Goal: Find contact information: Find contact information

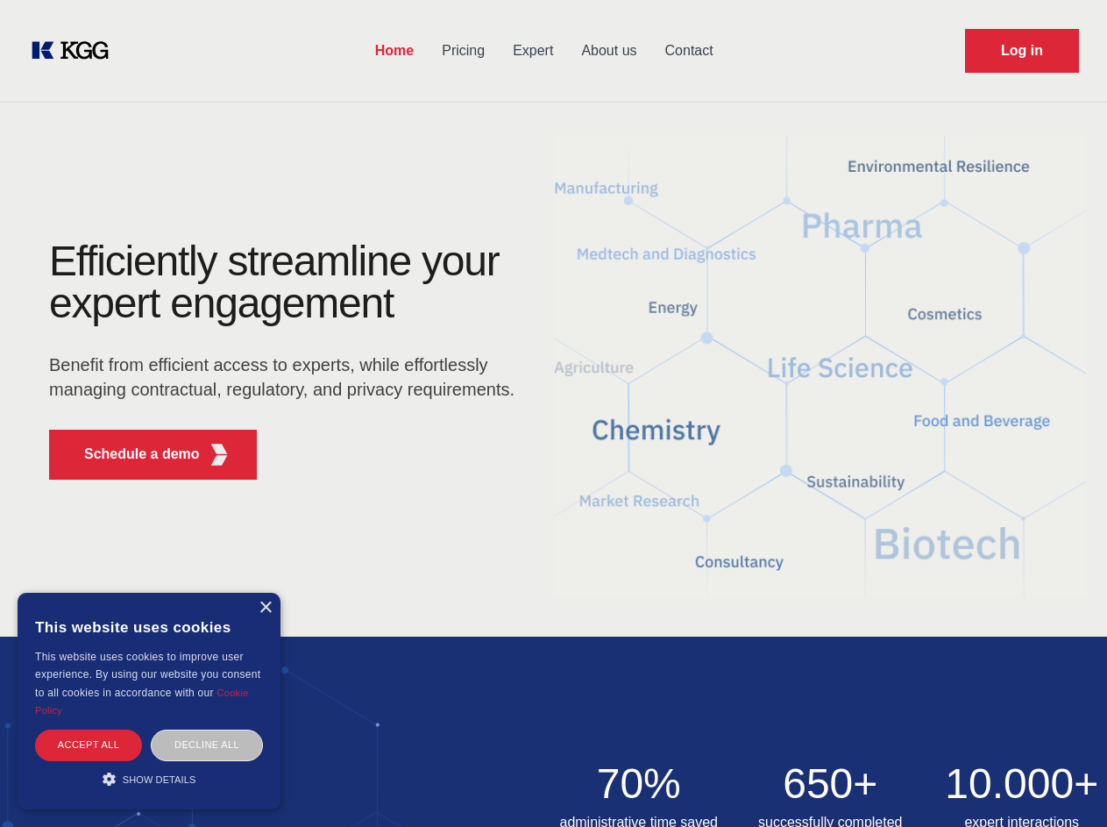
click at [553, 413] on div "Efficiently streamline your expert engagement Benefit from efficient access to …" at bounding box center [287, 366] width 533 height 253
click at [132, 454] on p "Schedule a demo" at bounding box center [142, 454] width 116 height 21
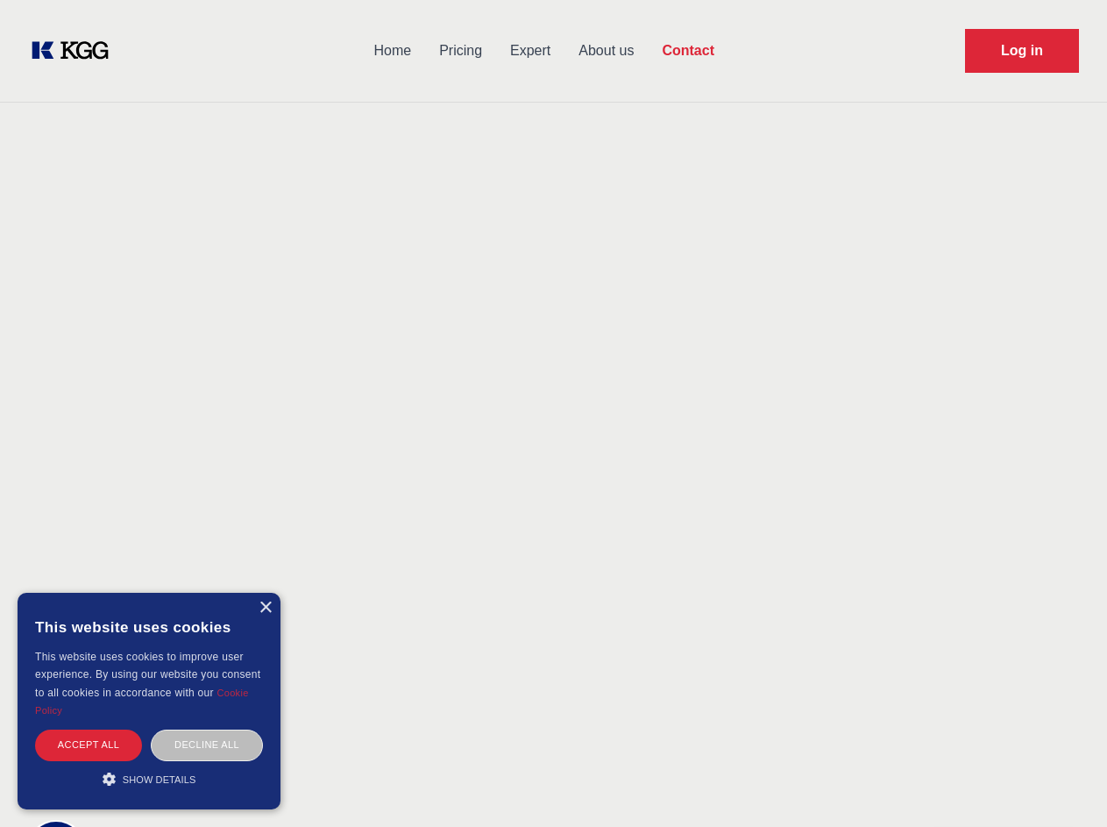
click at [265, 608] on div "× This website uses cookies This website uses cookies to improve user experienc…" at bounding box center [149, 701] width 263 height 217
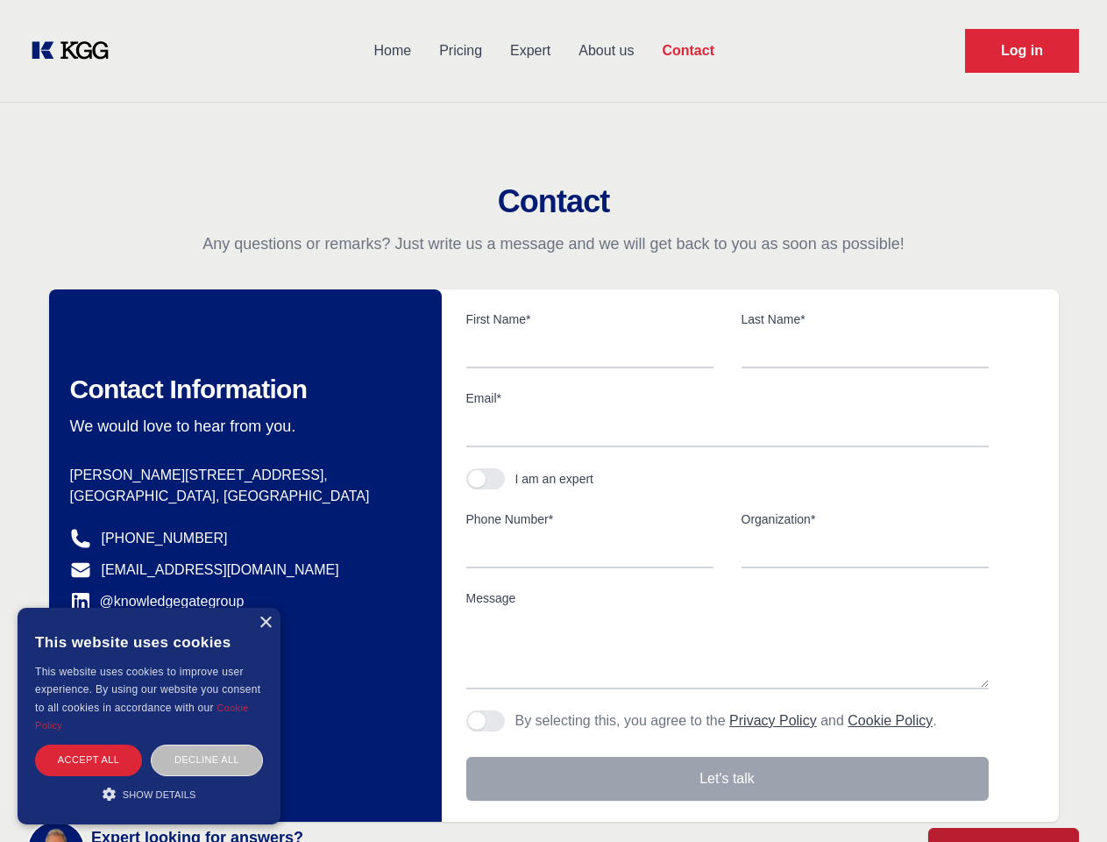
click at [89, 744] on div "Accept all" at bounding box center [88, 759] width 107 height 31
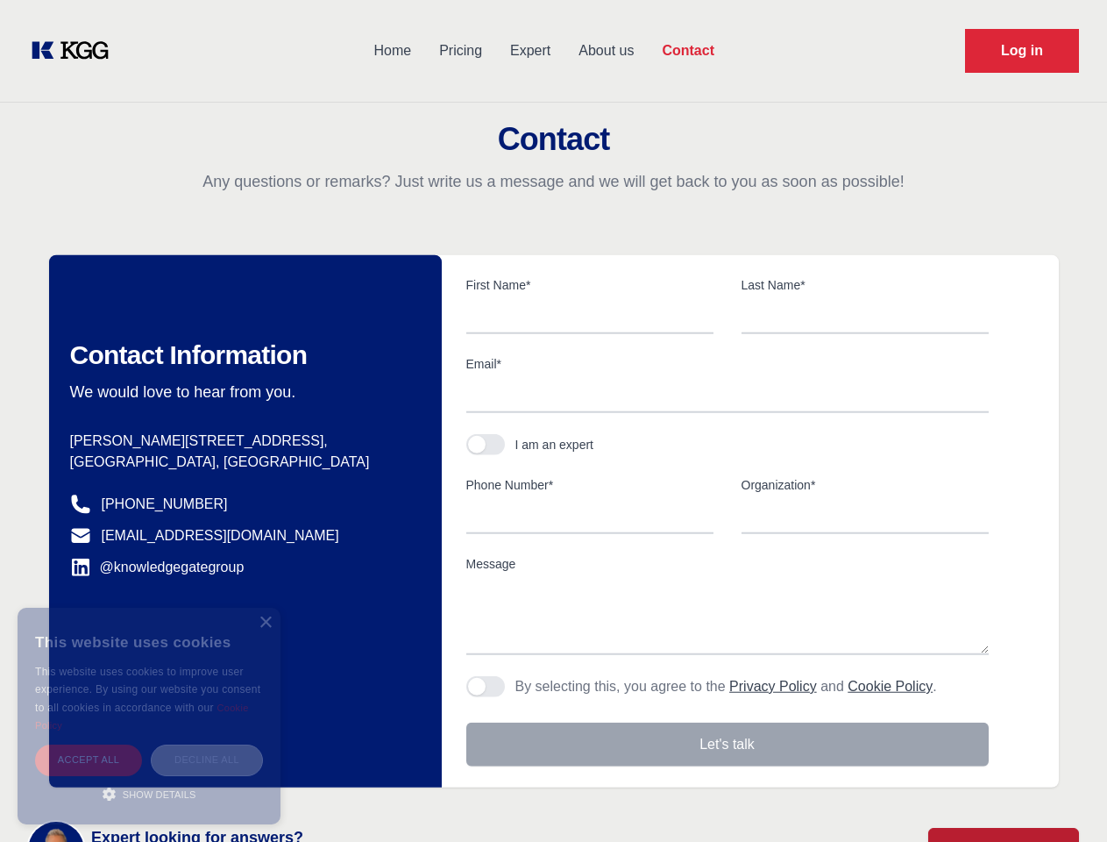
click at [207, 744] on div "Decline all" at bounding box center [207, 759] width 112 height 31
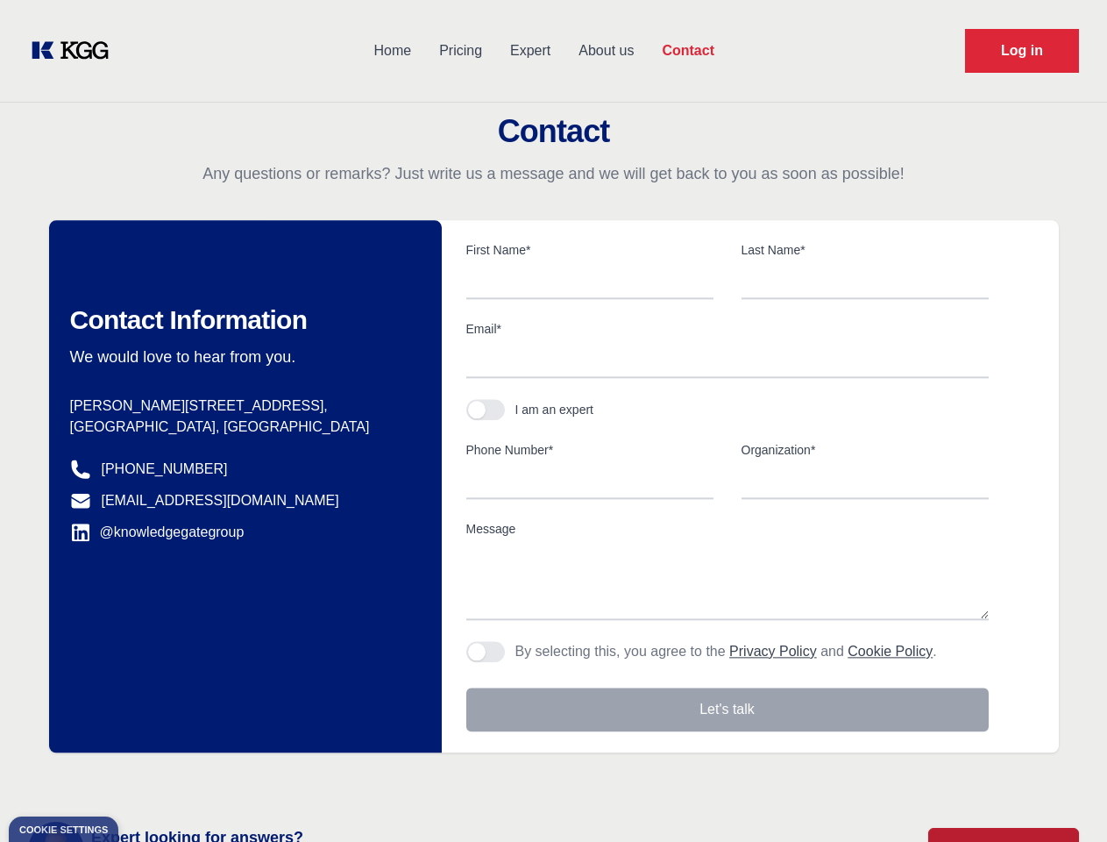
click at [149, 779] on main "Contact Any questions or remarks? Just write us a message and we will get back …" at bounding box center [553, 456] width 1107 height 913
